Goal: Transaction & Acquisition: Purchase product/service

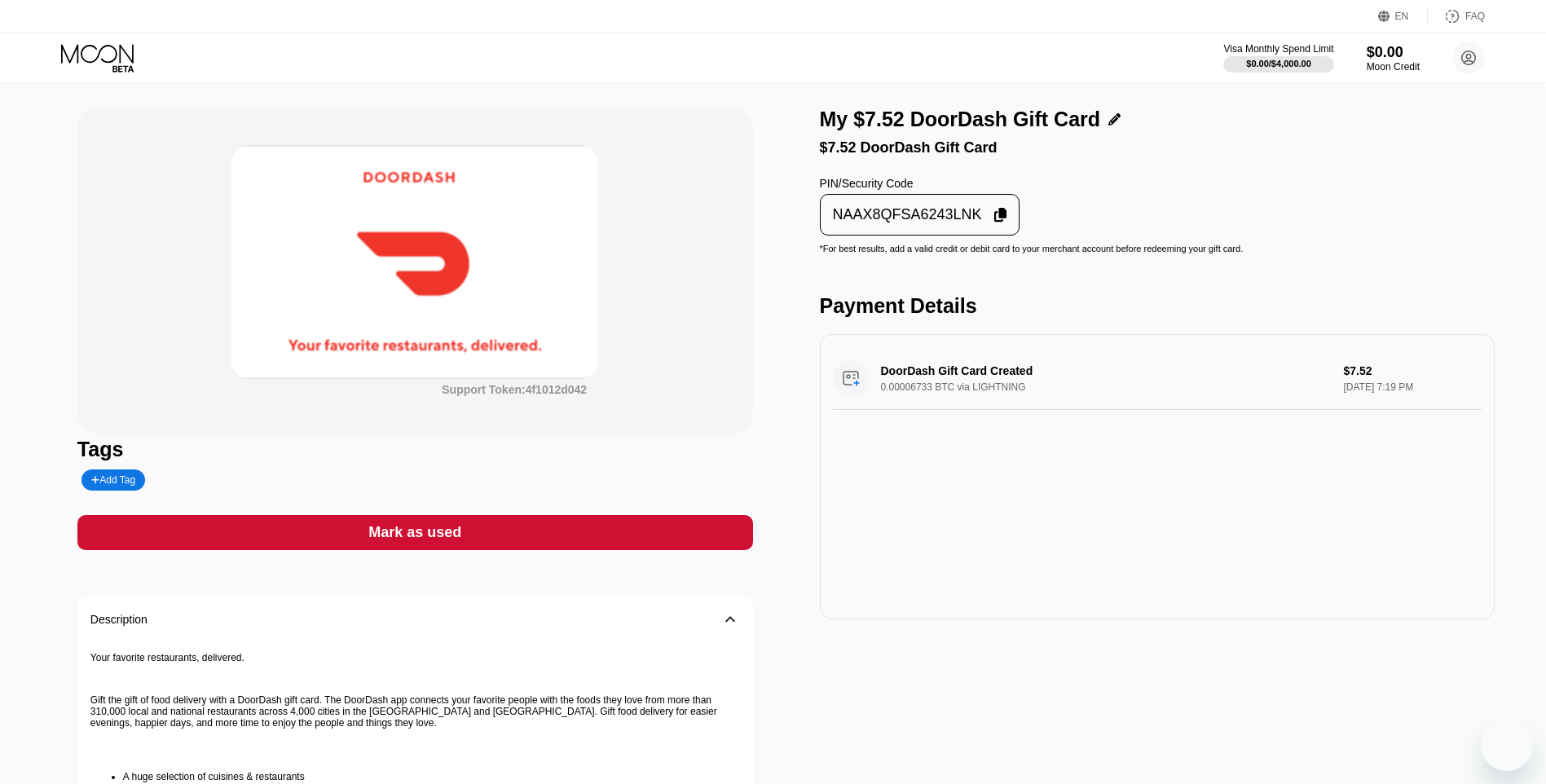
click at [726, 514] on div "Support Token: 4f1012d042 Tags Add Tag Mark as used Description 󰅀 Your favorite…" at bounding box center [414, 564] width 676 height 913
click at [740, 538] on div "Mark as used" at bounding box center [414, 532] width 676 height 35
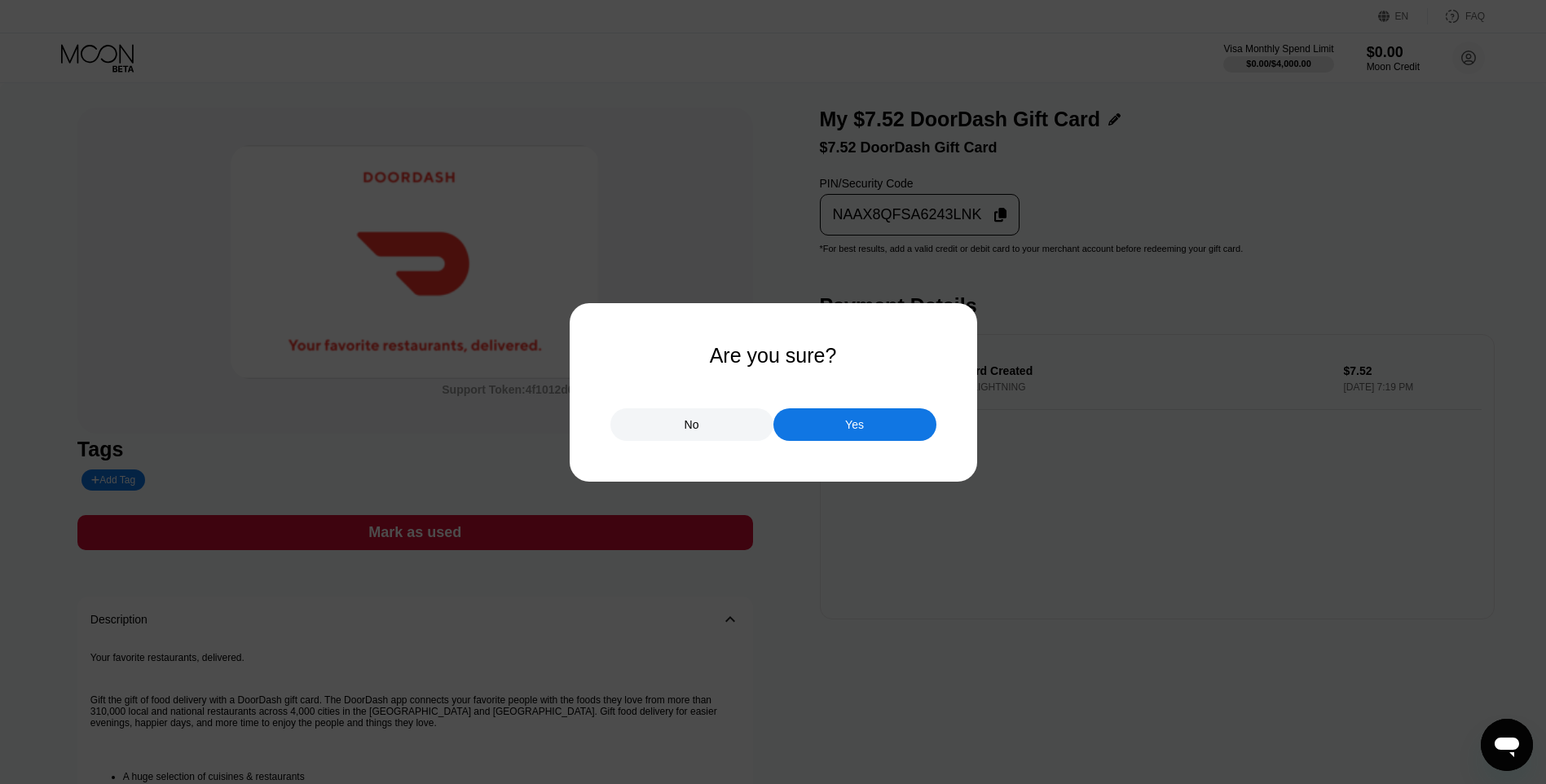
click at [899, 436] on div "Yes" at bounding box center [855, 424] width 163 height 33
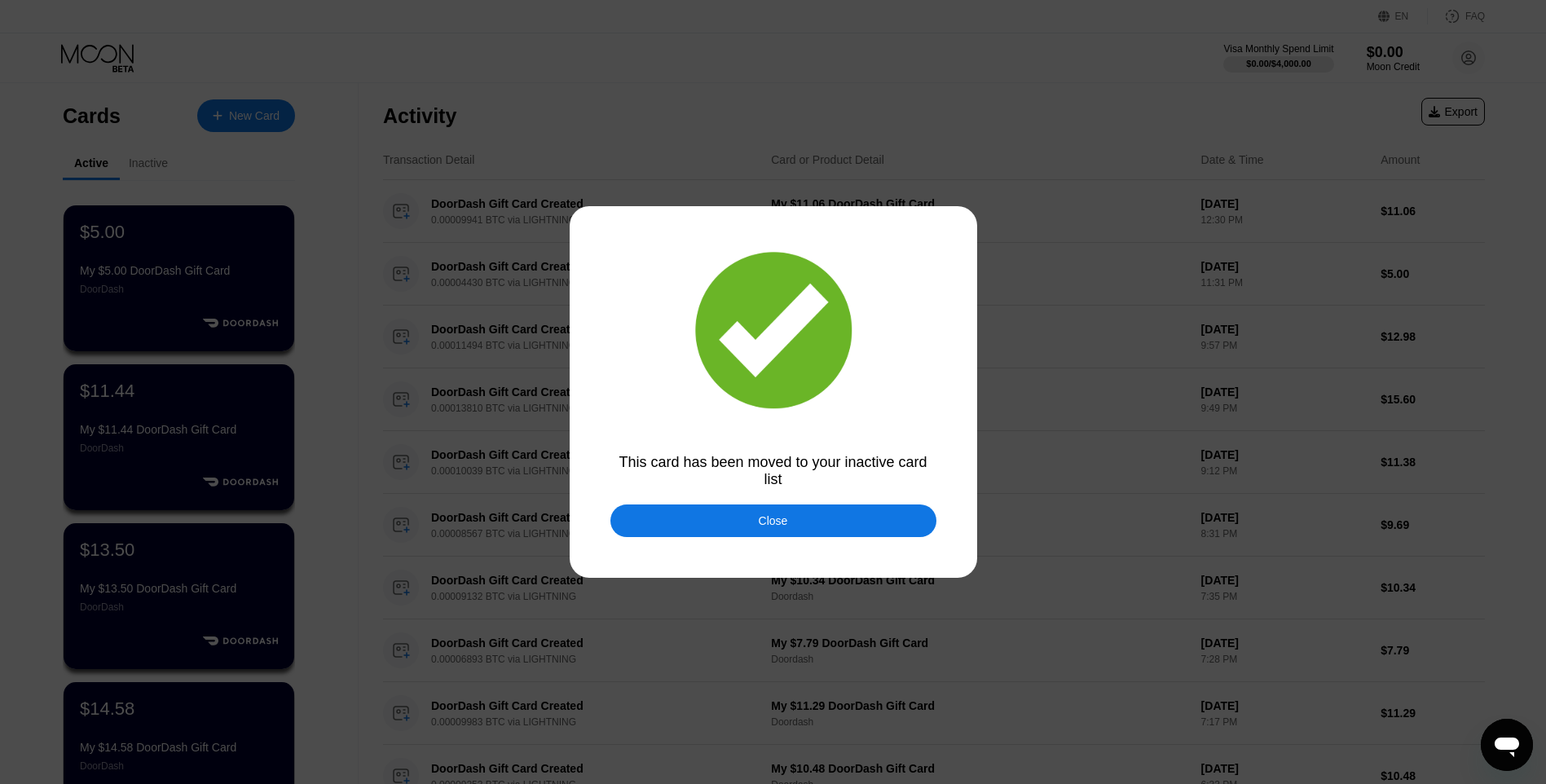
click at [710, 528] on div "Close" at bounding box center [773, 520] width 326 height 33
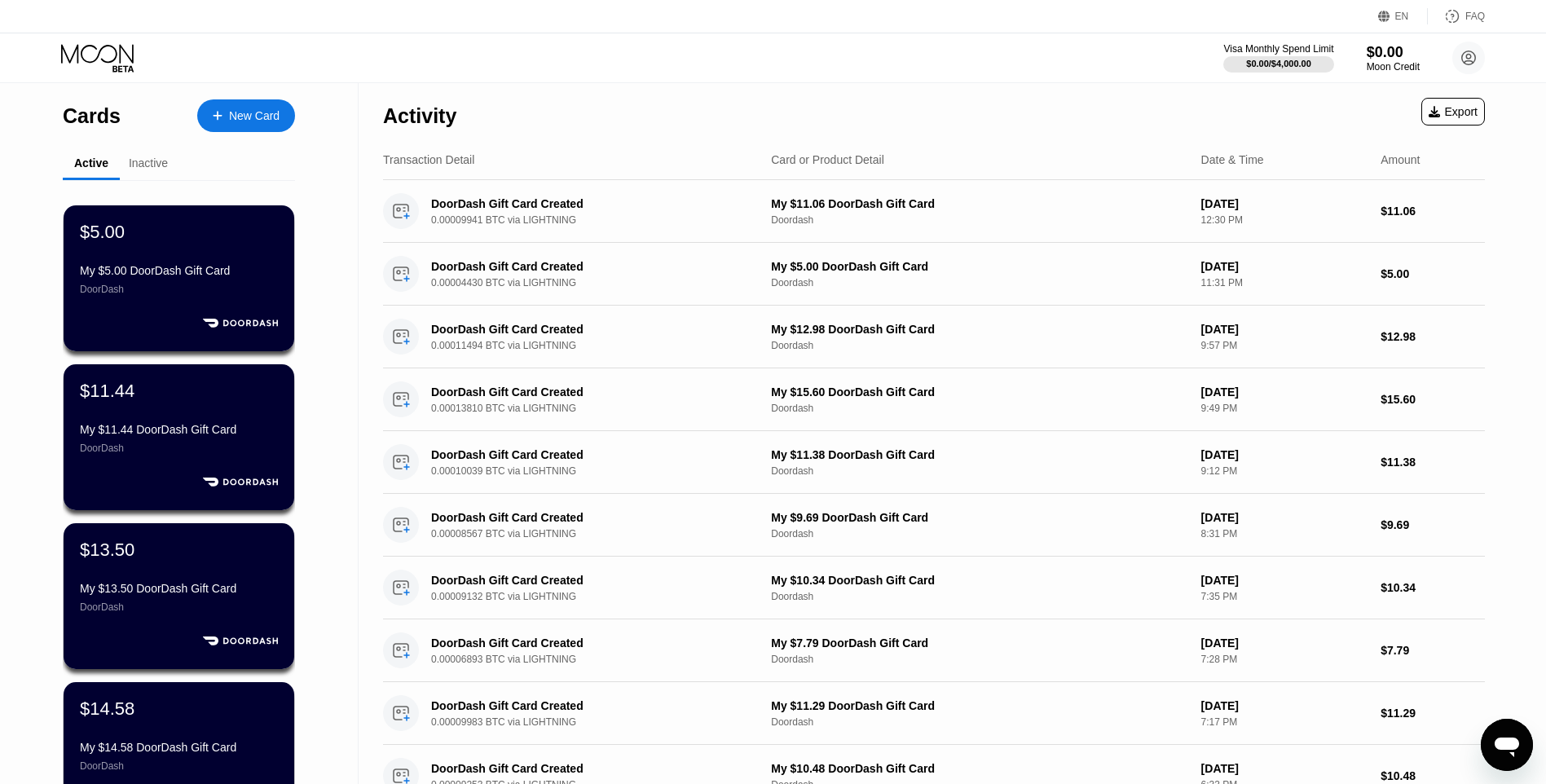
click at [261, 107] on div "New Card" at bounding box center [247, 116] width 98 height 33
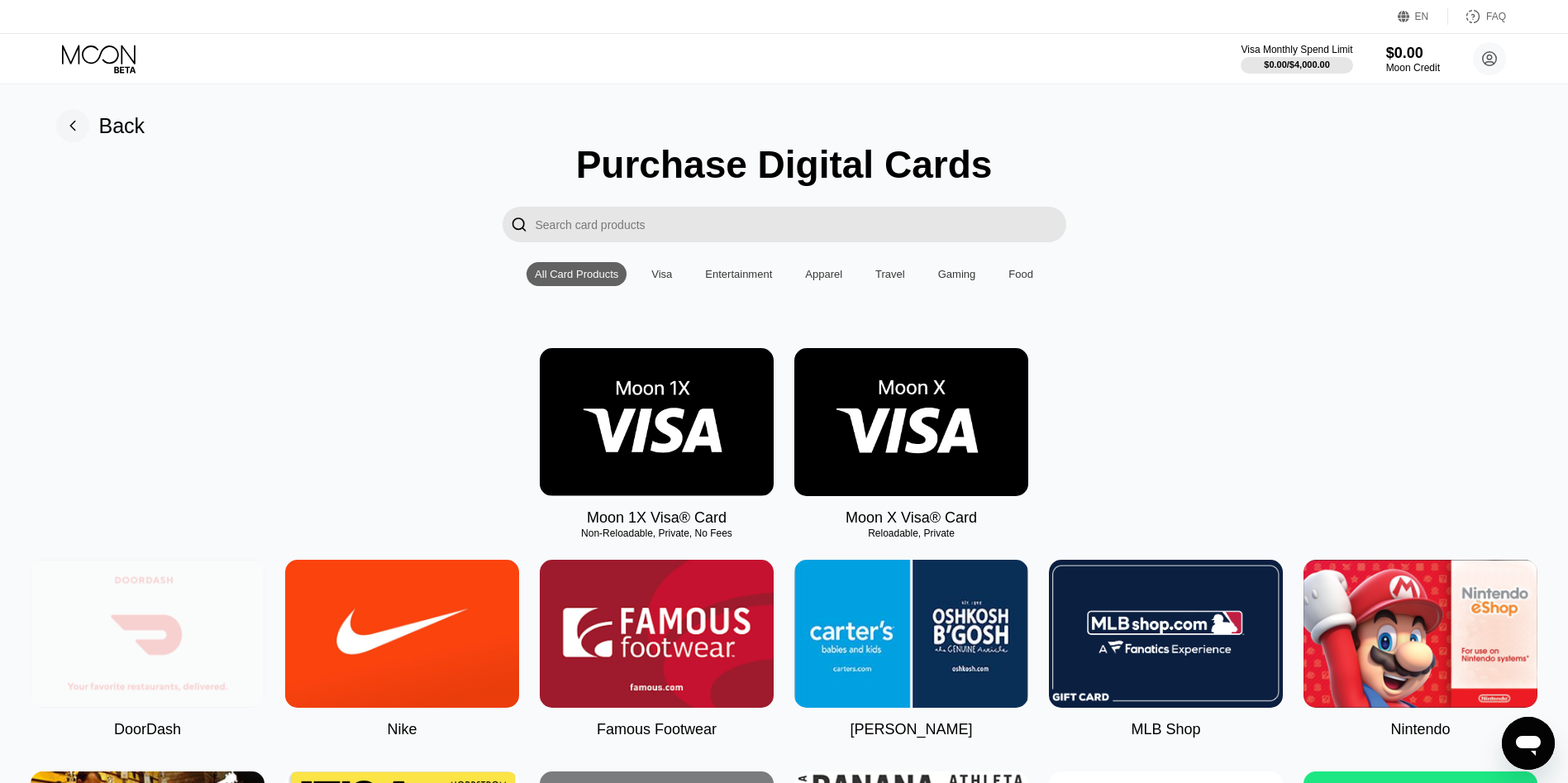
click at [228, 624] on img at bounding box center [147, 634] width 234 height 148
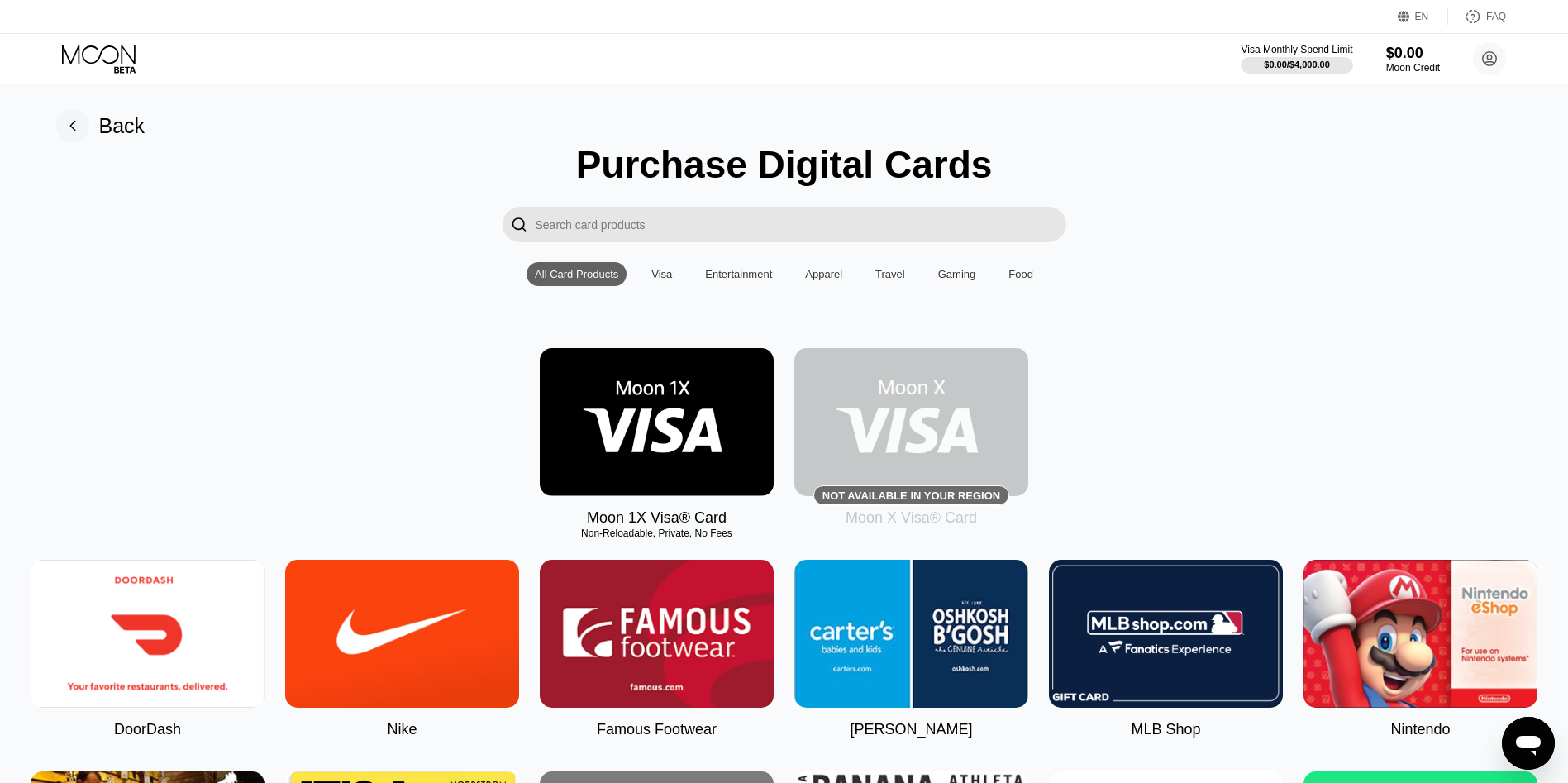
type input "0"
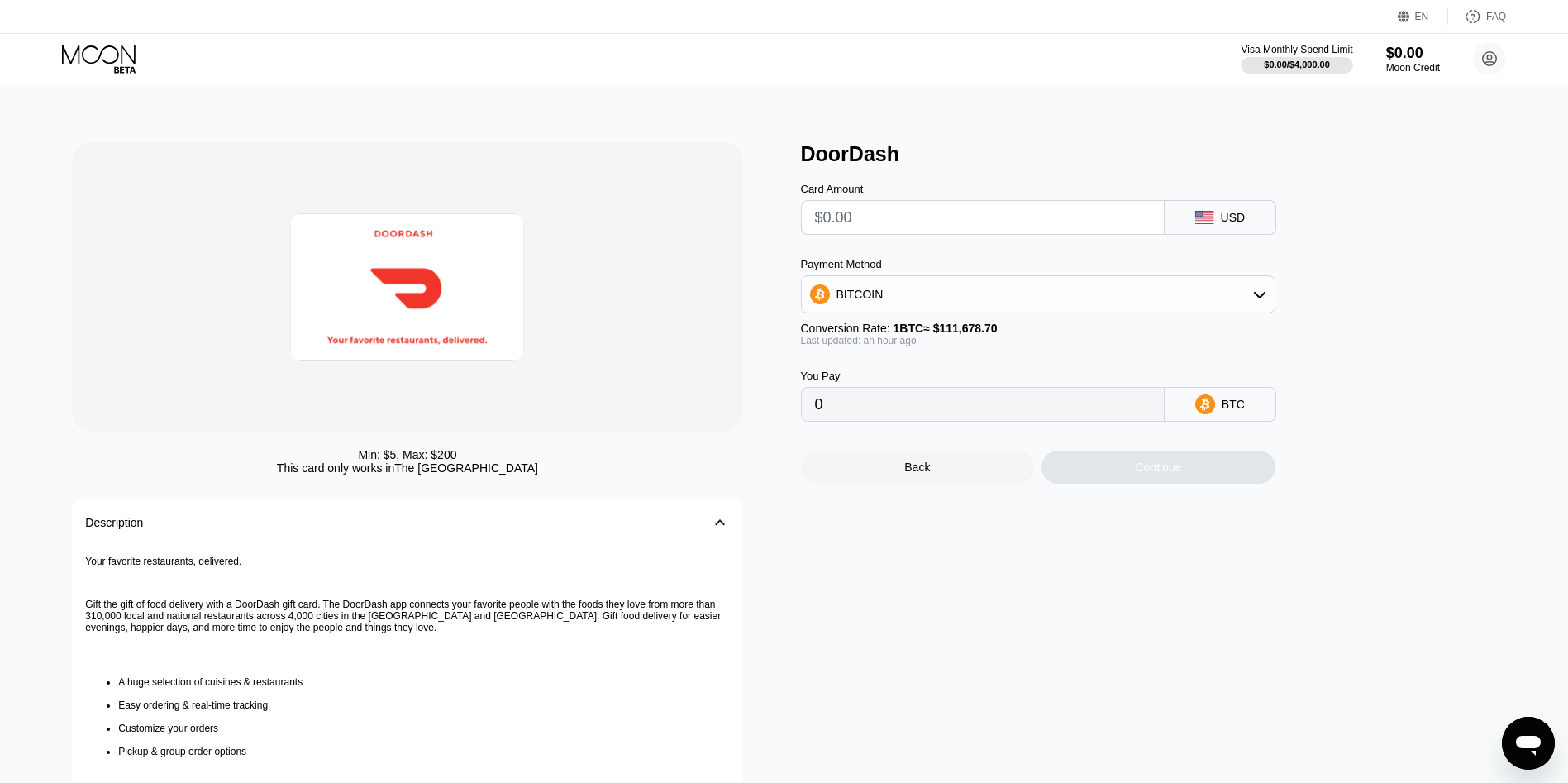
click at [977, 227] on input "text" at bounding box center [982, 217] width 336 height 33
type input "$9.94"
type input "0.00008897"
click at [1083, 478] on div "Continue" at bounding box center [1159, 467] width 234 height 33
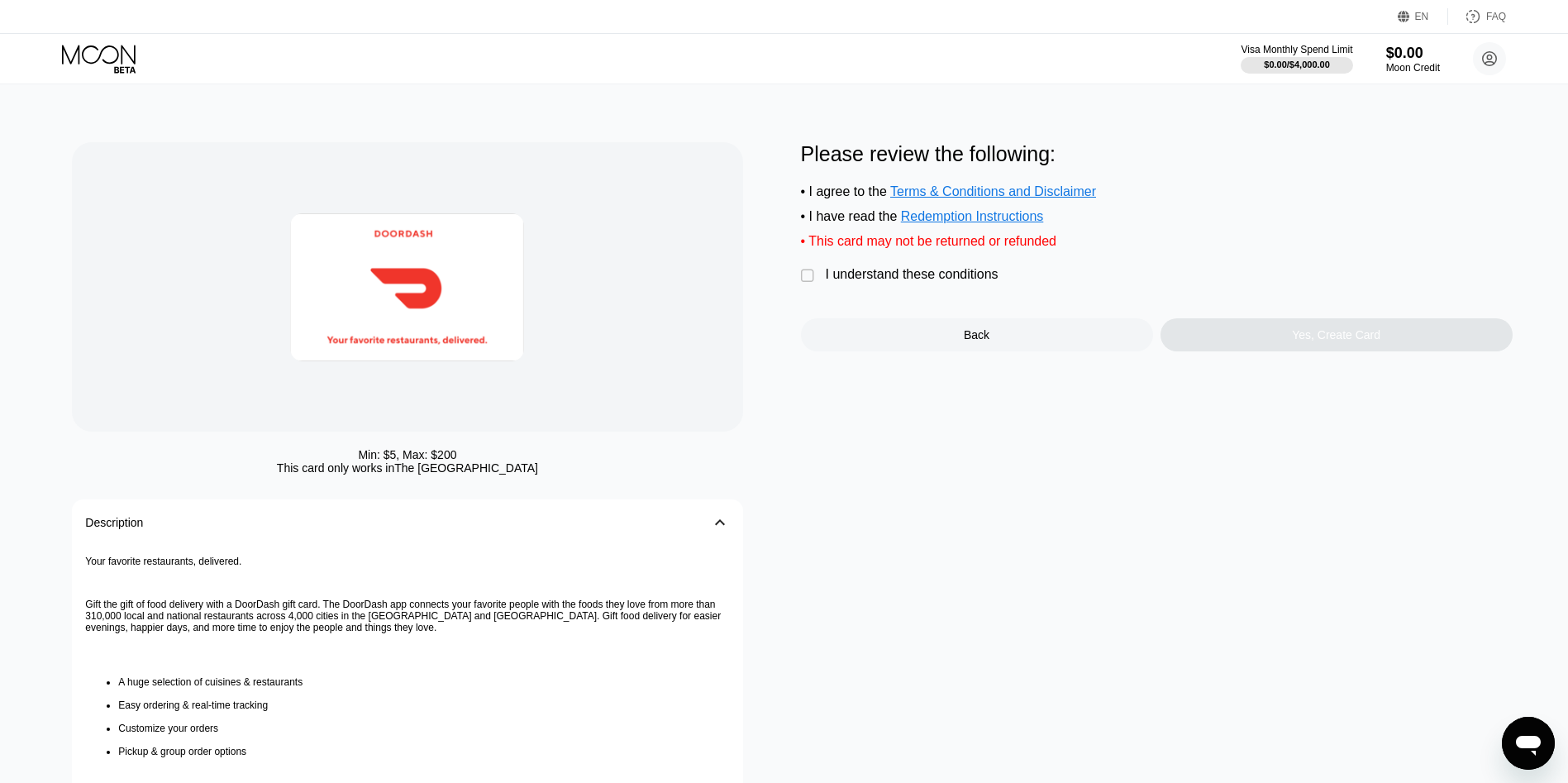
drag, startPoint x: 912, startPoint y: 293, endPoint x: 1134, endPoint y: 359, distance: 231.6
click at [913, 282] on div "I understand these conditions" at bounding box center [912, 274] width 173 height 15
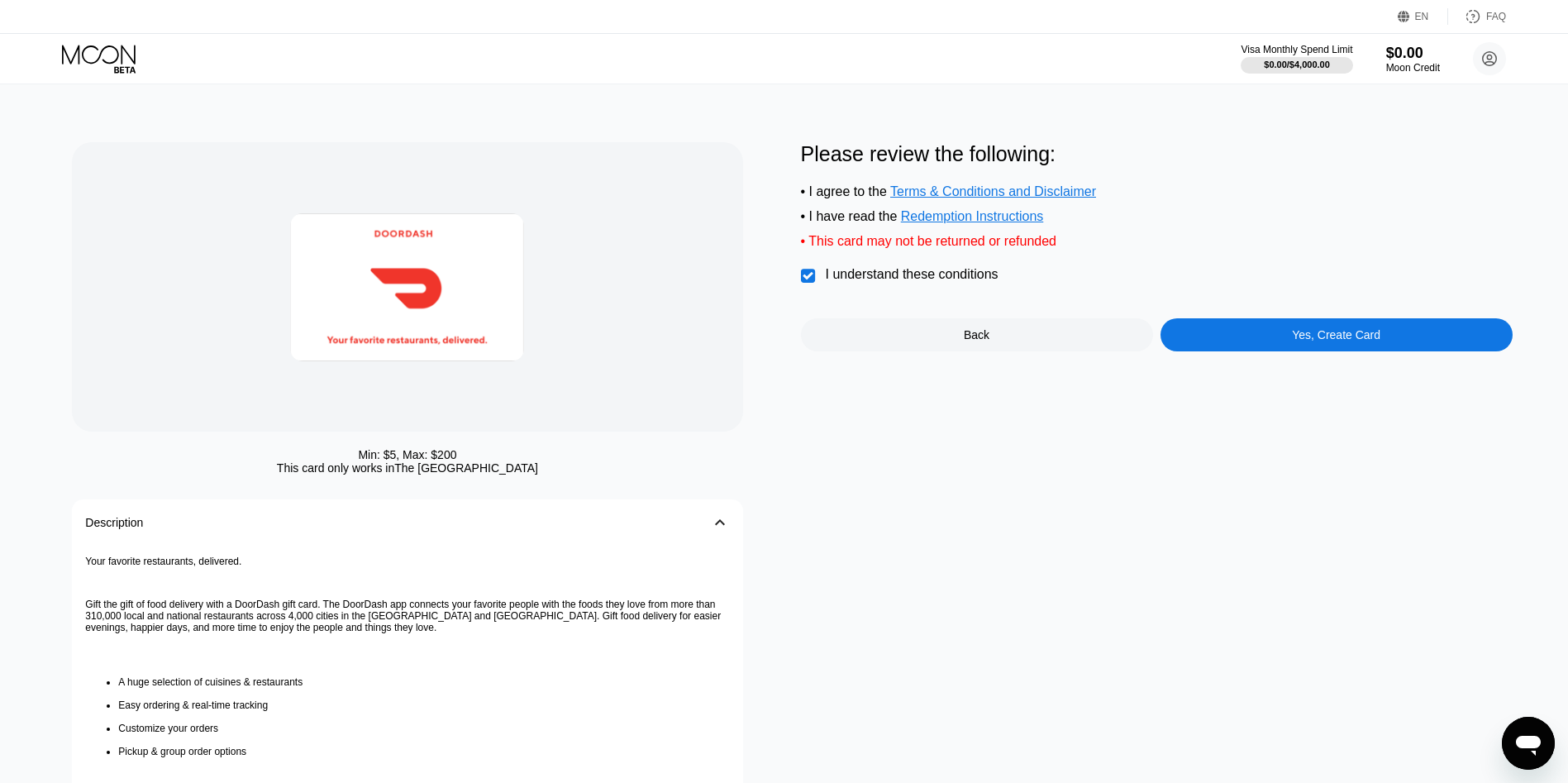
click at [1230, 370] on div "Please review the following: • I agree to the Terms & Conditions and Disclaimer…" at bounding box center [1157, 536] width 712 height 788
click at [1238, 348] on div "Yes, Create Card" at bounding box center [1336, 335] width 352 height 33
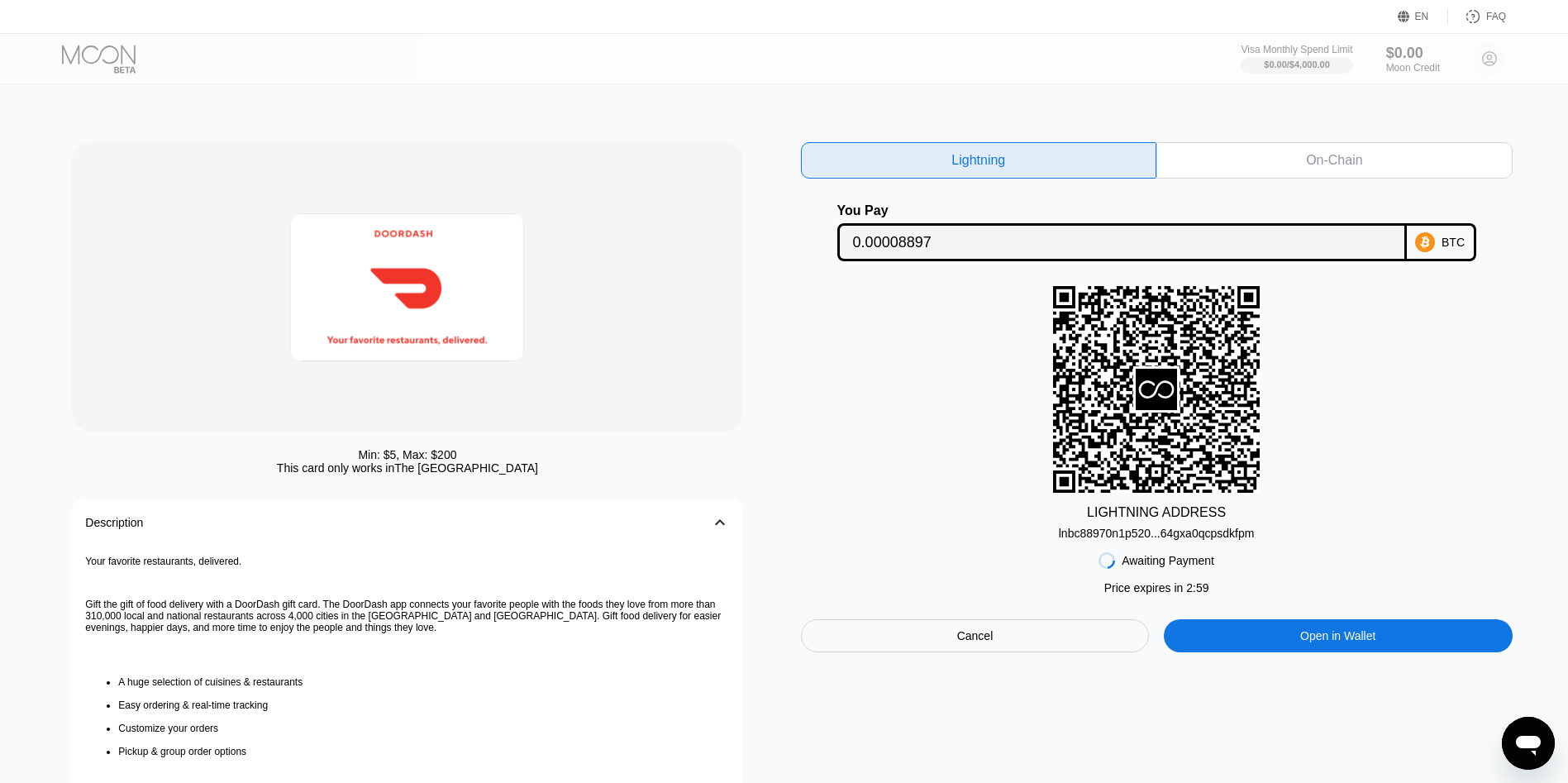
click at [1201, 540] on div "lnbc88970n1p520...64gxa0qcpsdkfpm" at bounding box center [1157, 534] width 196 height 13
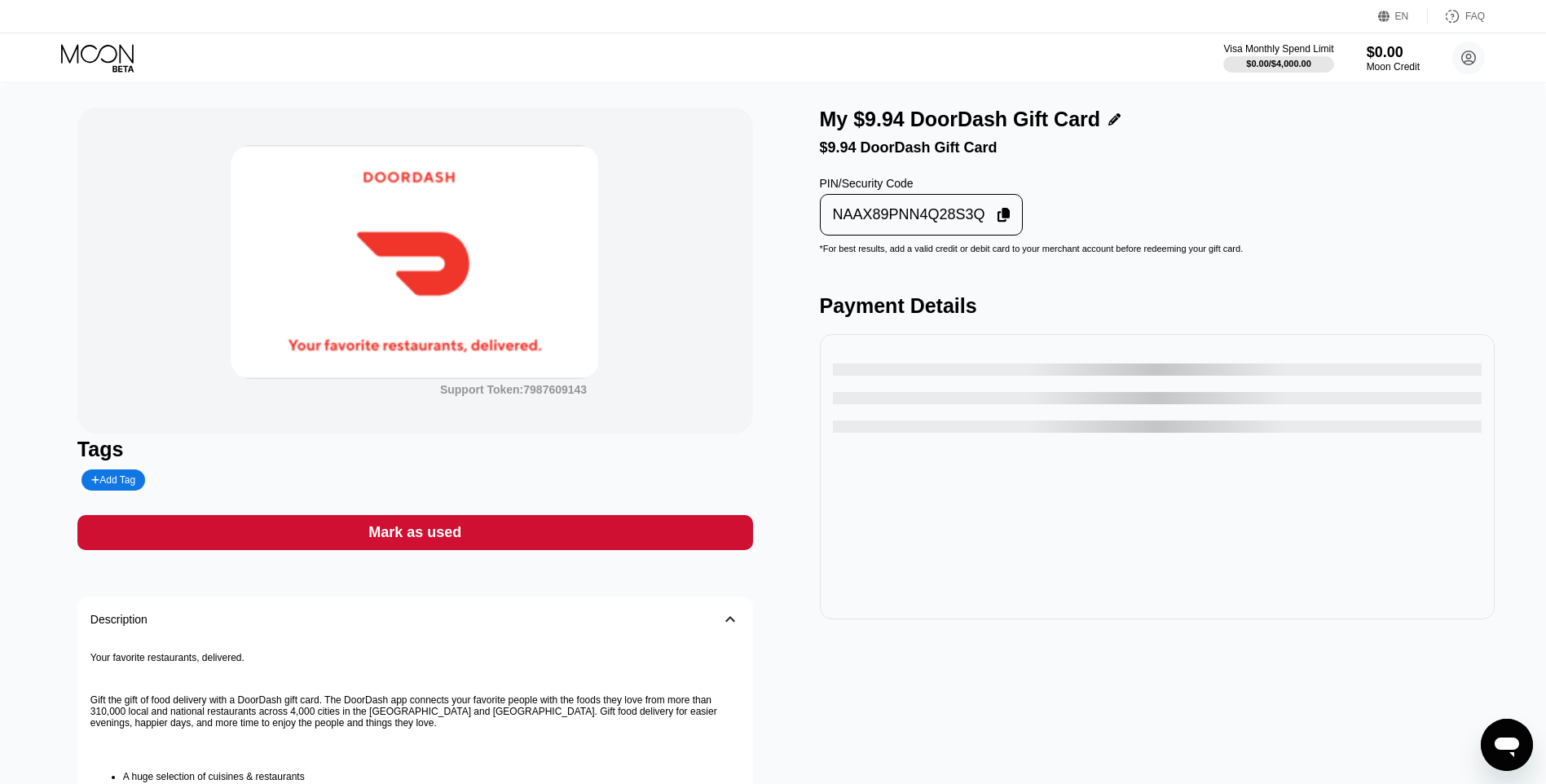
drag, startPoint x: 1493, startPoint y: 316, endPoint x: 1493, endPoint y: 334, distance: 18.0
click at [1493, 318] on div "Payment Details" at bounding box center [1157, 306] width 676 height 24
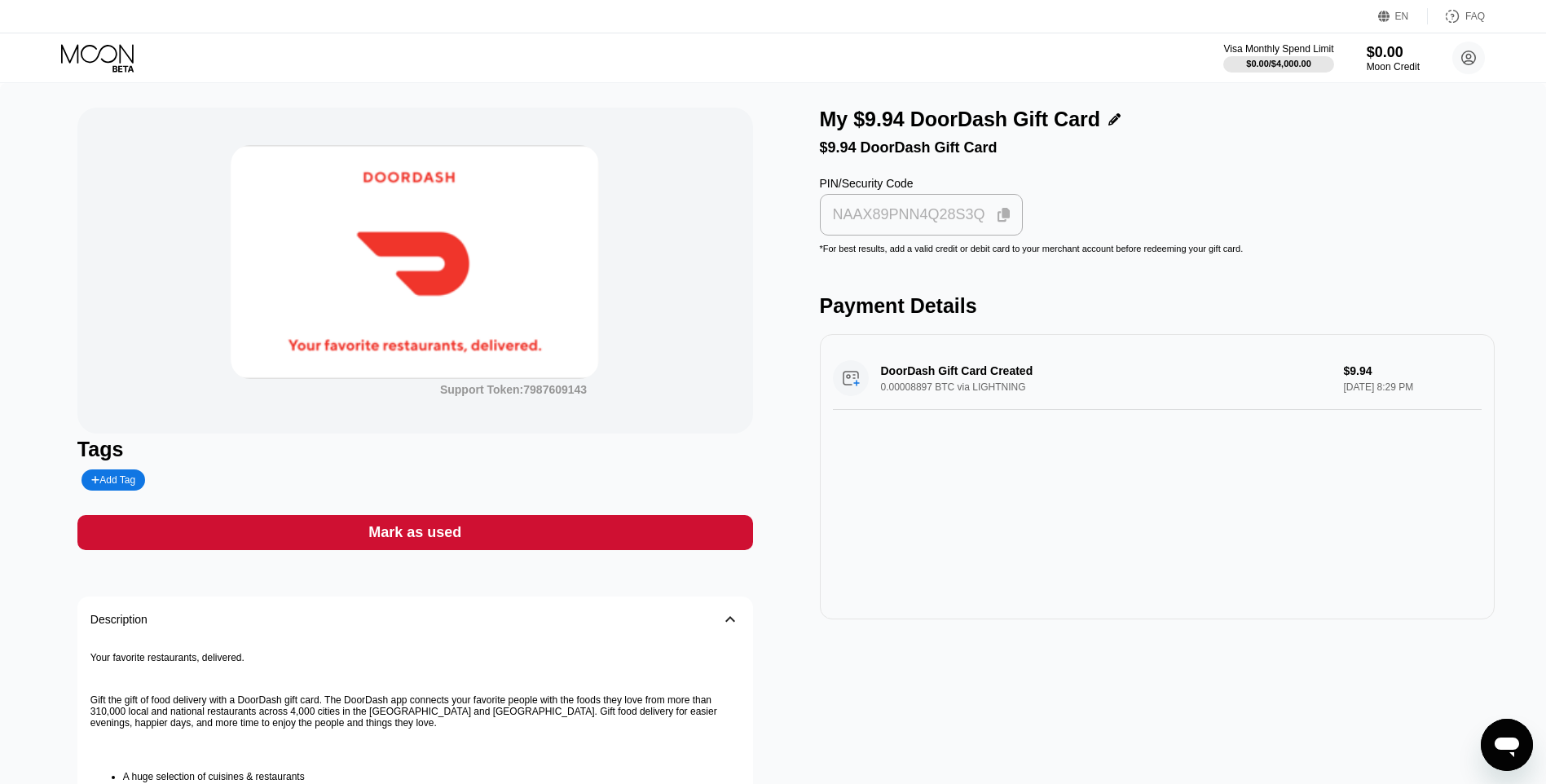
click at [939, 224] on div "NAAX89PNN4Q28S3Q" at bounding box center [909, 215] width 152 height 19
click at [151, 180] on div "Support Token: 7987609143" at bounding box center [414, 271] width 676 height 326
click at [692, 526] on div "Mark as used" at bounding box center [414, 532] width 676 height 35
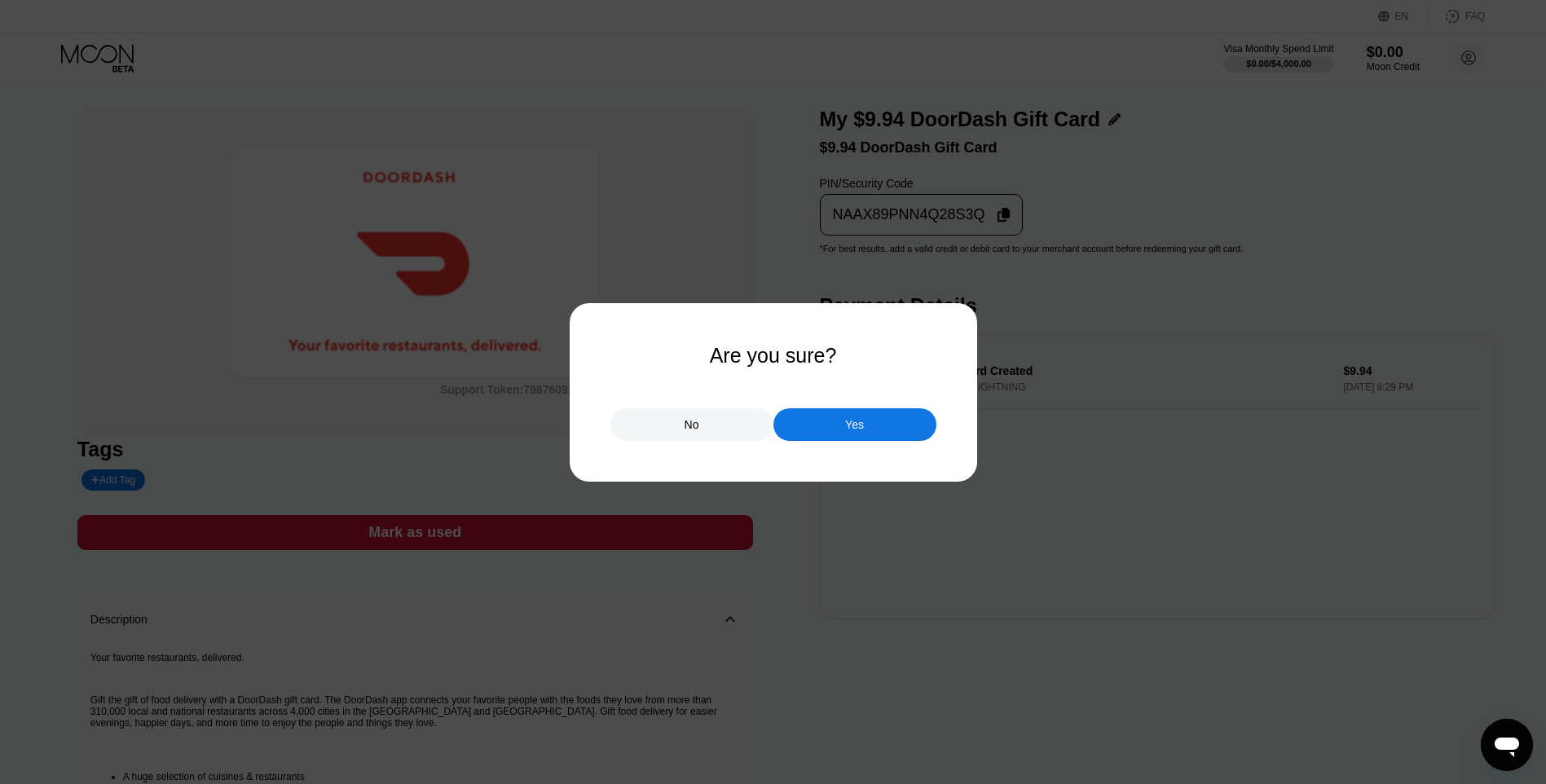
drag, startPoint x: 841, startPoint y: 425, endPoint x: 591, endPoint y: 305, distance: 277.3
click at [837, 425] on div "Yes" at bounding box center [855, 424] width 163 height 33
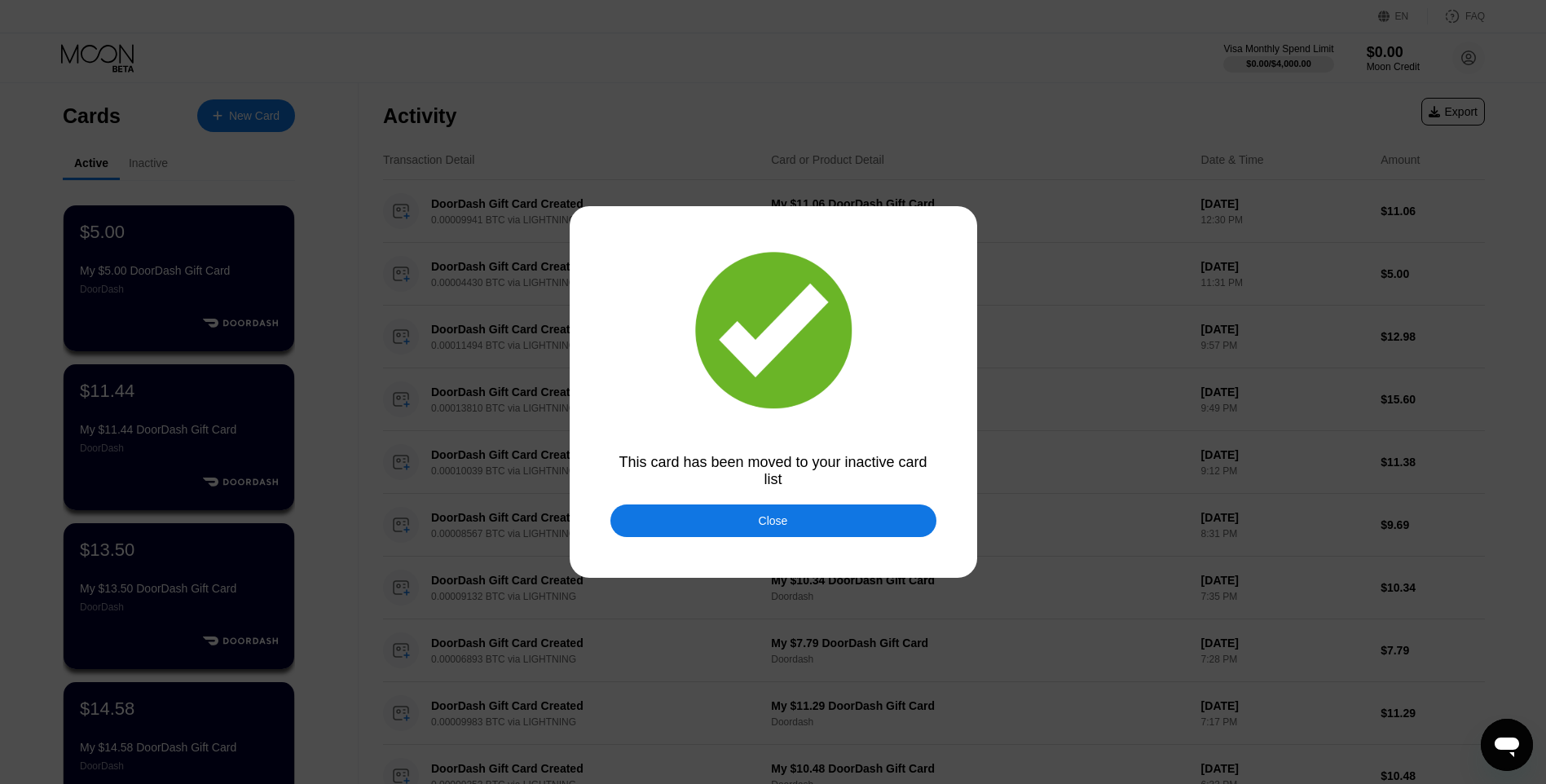
click at [722, 527] on div "Close" at bounding box center [773, 520] width 326 height 33
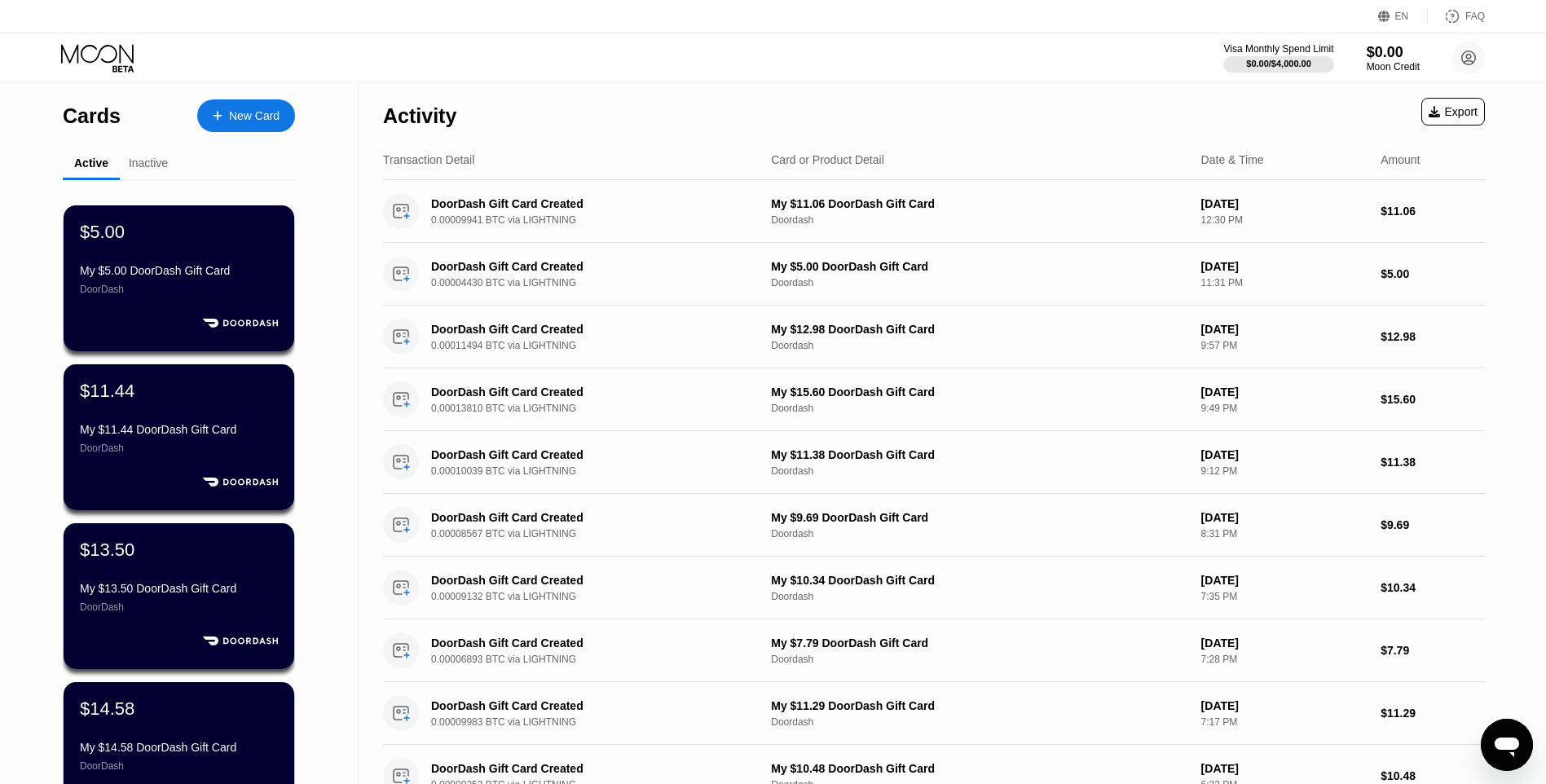
click at [263, 119] on div "New Card" at bounding box center [255, 115] width 51 height 14
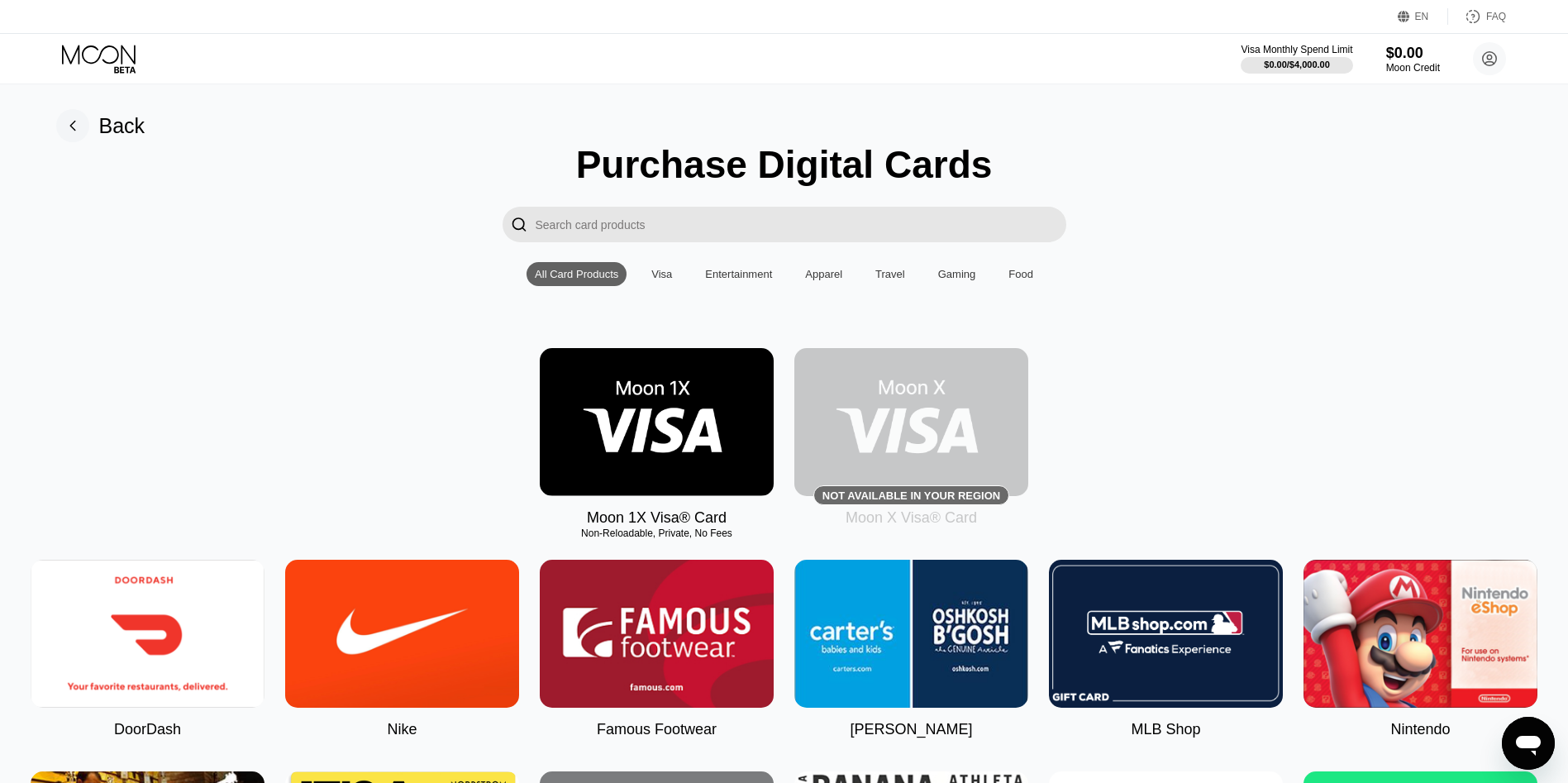
click at [159, 668] on img at bounding box center [147, 634] width 234 height 148
type input "0"
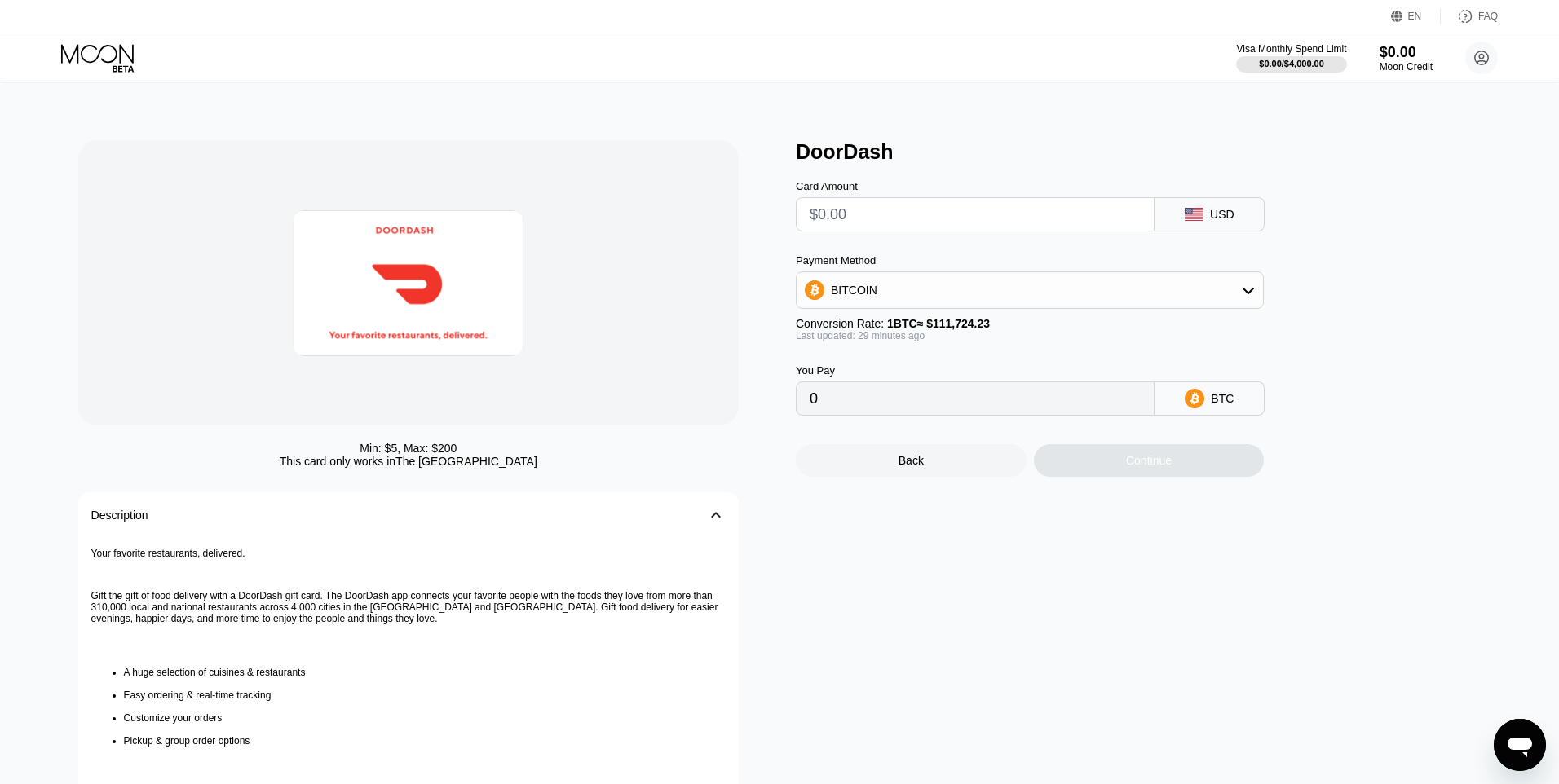
click at [840, 211] on input "text" at bounding box center [975, 214] width 331 height 33
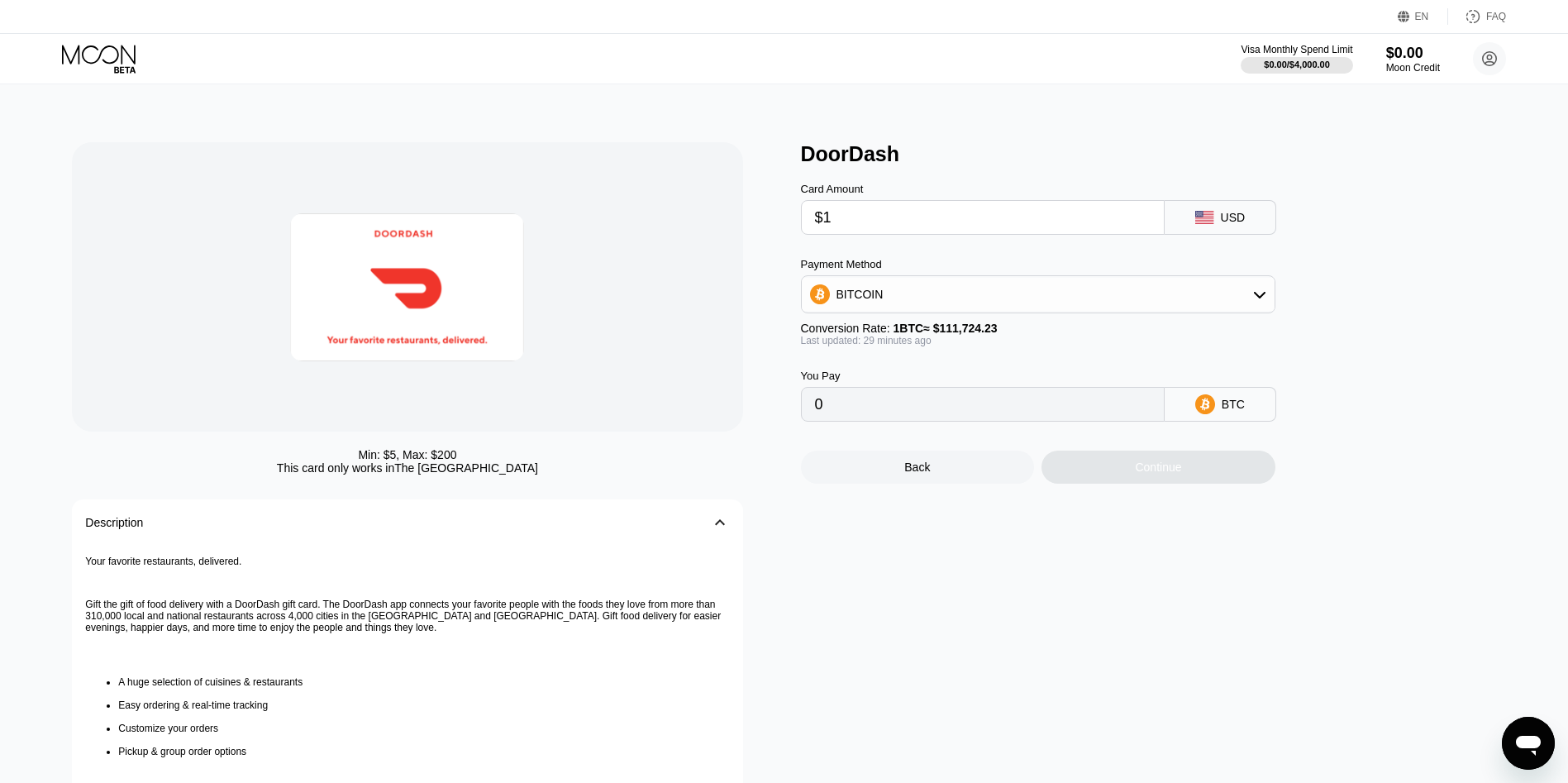
type input "$12"
type input "0.00010736"
type input "$12.19"
type input "0.00010906"
type input "$12.19"
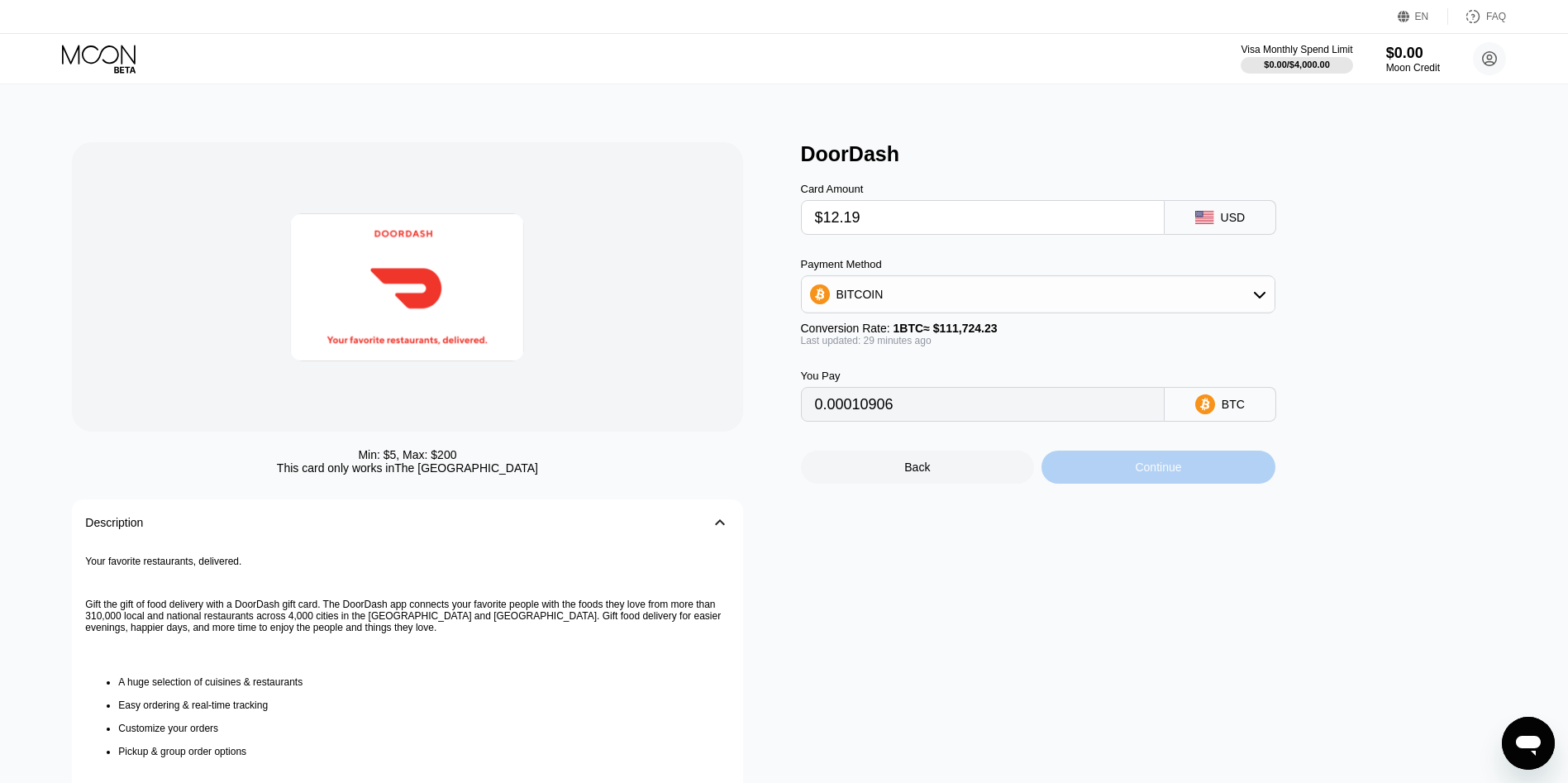
click at [1104, 467] on div "Continue" at bounding box center [1159, 467] width 234 height 33
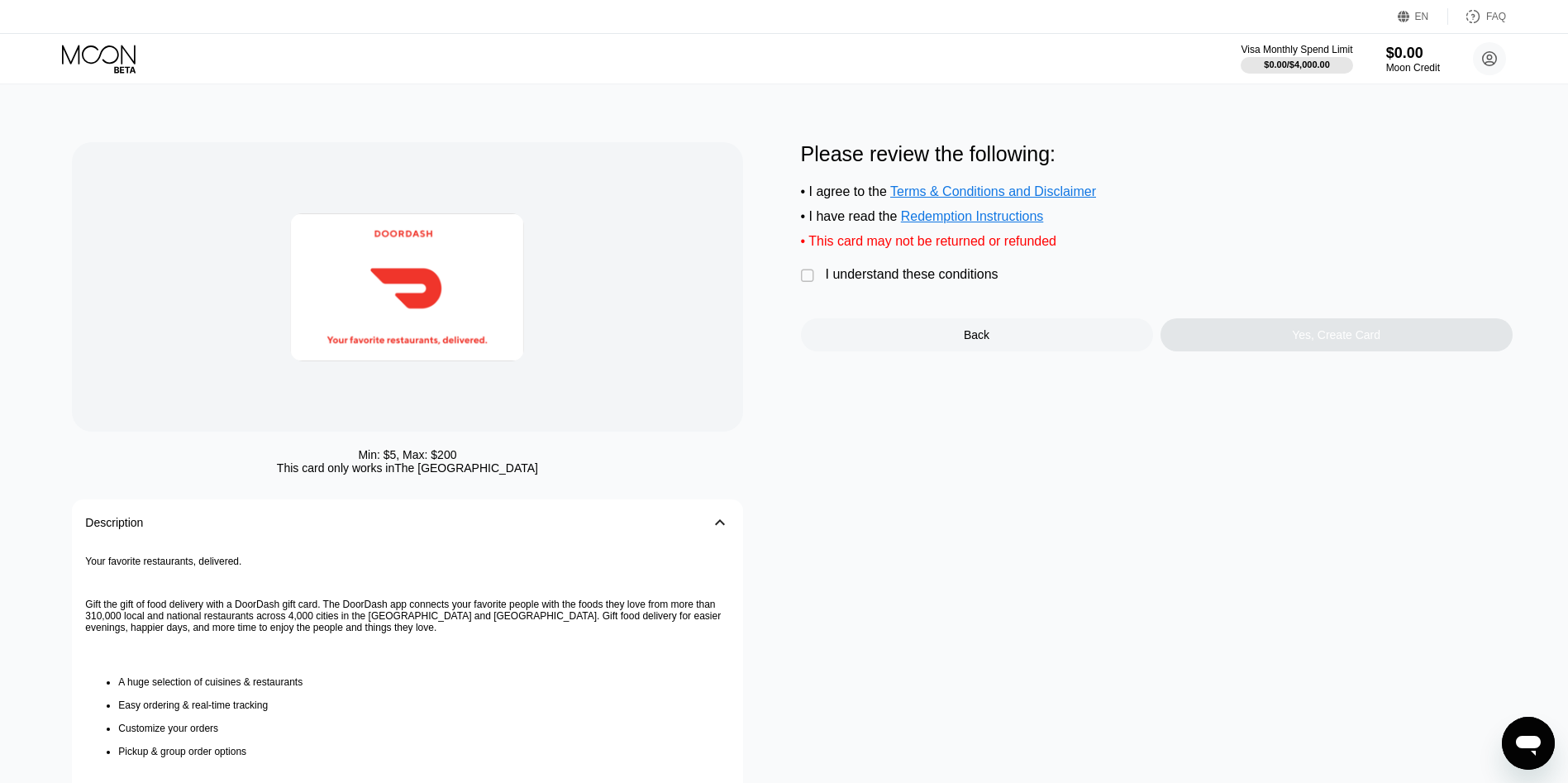
drag, startPoint x: 938, startPoint y: 282, endPoint x: 1203, endPoint y: 330, distance: 269.3
click at [945, 282] on div "I understand these conditions" at bounding box center [912, 274] width 173 height 15
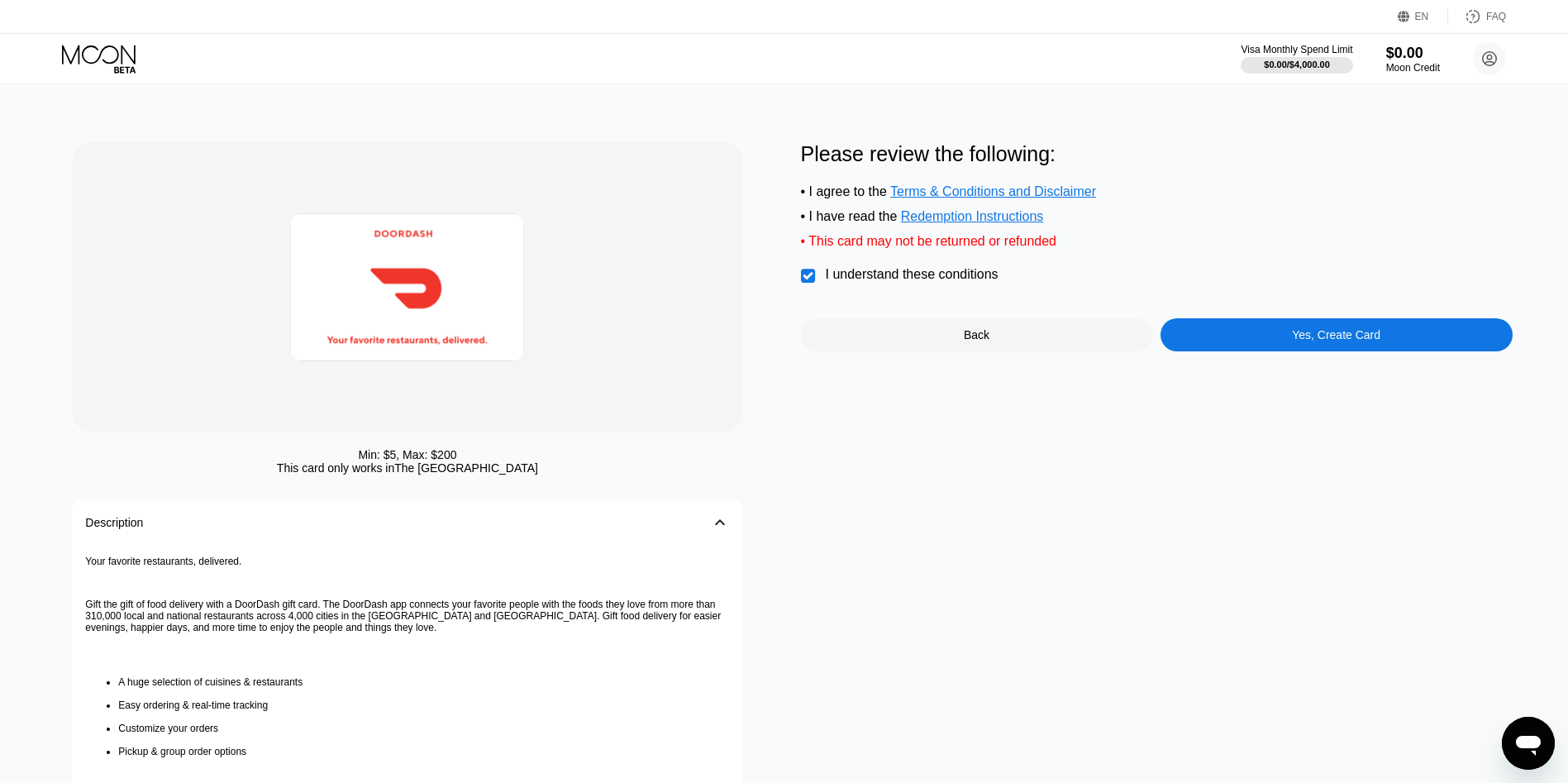
click at [1315, 351] on div "Yes, Create Card" at bounding box center [1336, 335] width 352 height 33
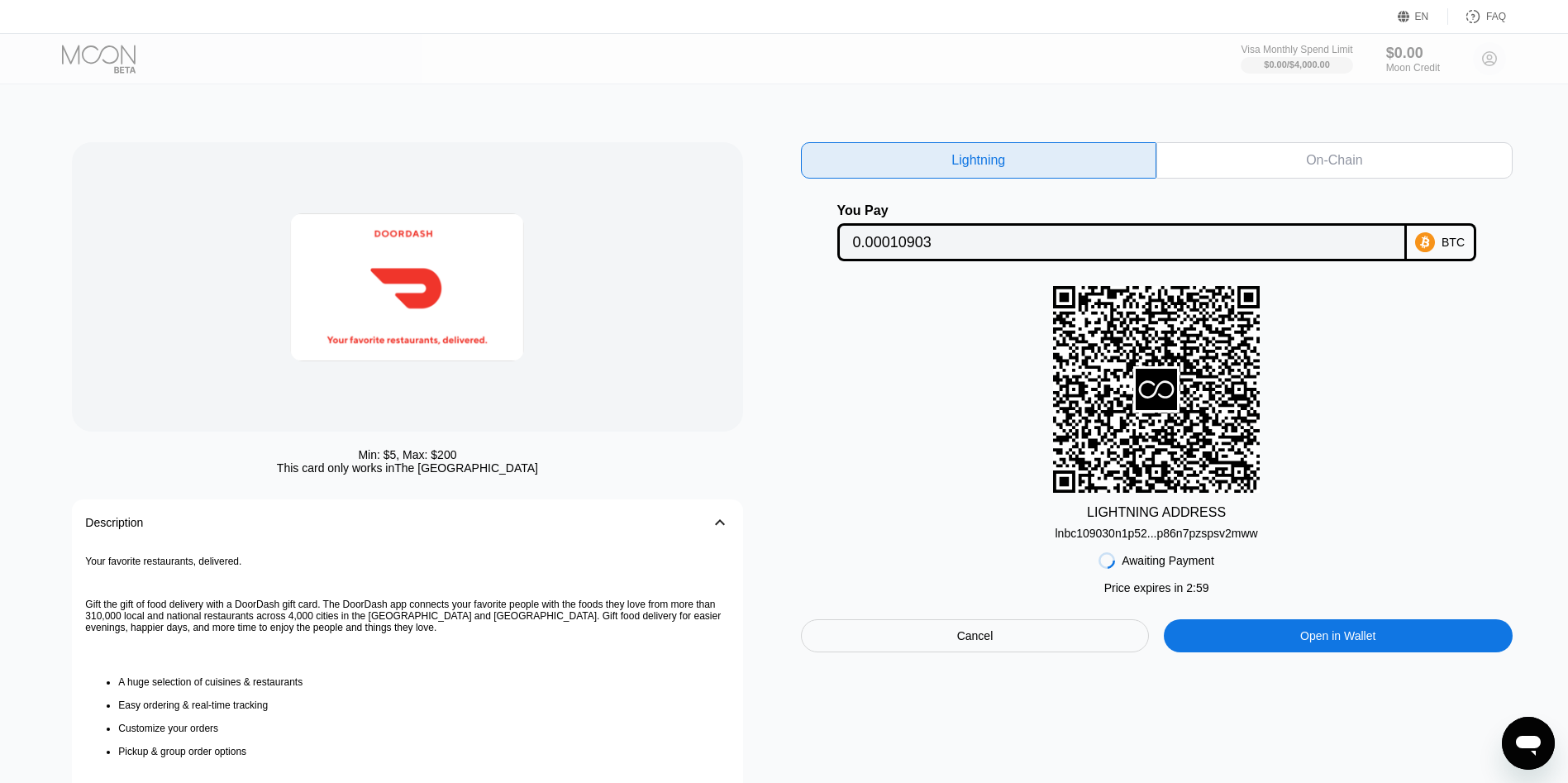
click at [1122, 550] on div "Awaiting Payment Price expires in 2 : 59 Cancel Open in Wallet" at bounding box center [1157, 596] width 712 height 112
click at [1128, 540] on div "lnbc109030n1p52...p86n7pzspsv2mww" at bounding box center [1156, 534] width 202 height 13
click at [152, 335] on div at bounding box center [406, 287] width 670 height 290
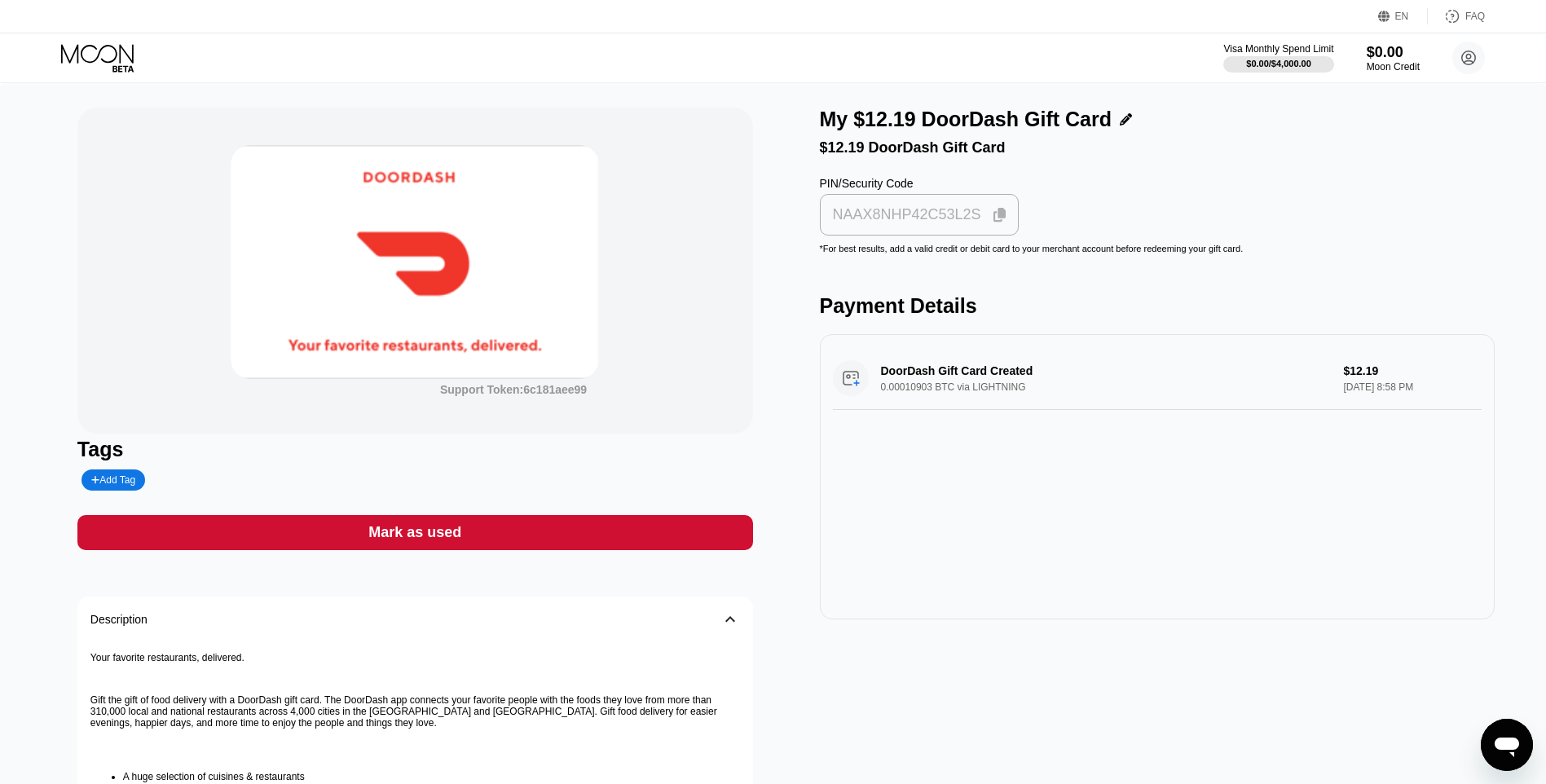
drag, startPoint x: 913, startPoint y: 206, endPoint x: 912, endPoint y: 215, distance: 9.1
click at [913, 214] on div "NAAX8NHP42C53L2S" at bounding box center [919, 215] width 199 height 42
